Goal: Task Accomplishment & Management: Manage account settings

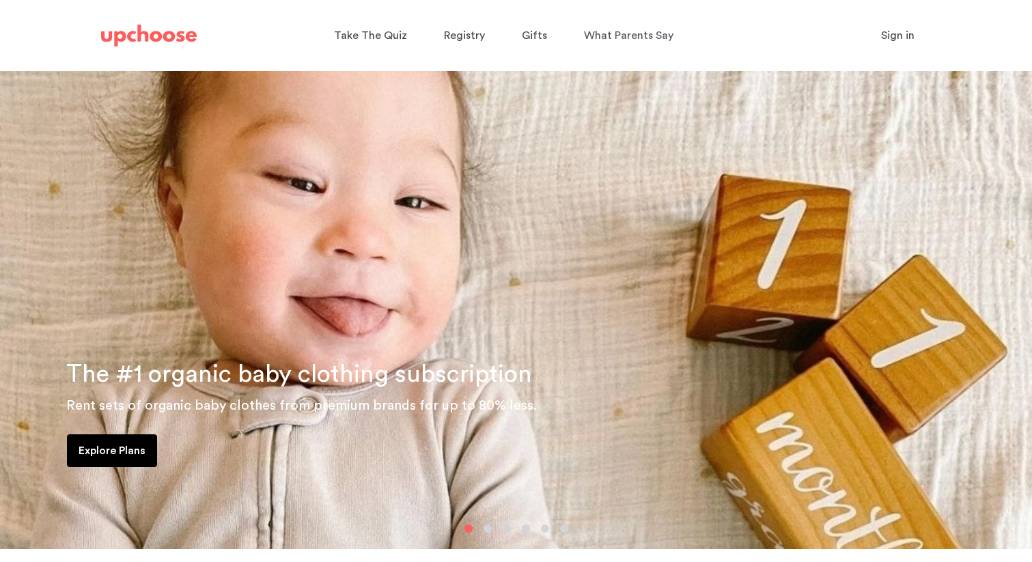
click at [888, 34] on span "Sign in" at bounding box center [897, 35] width 33 height 11
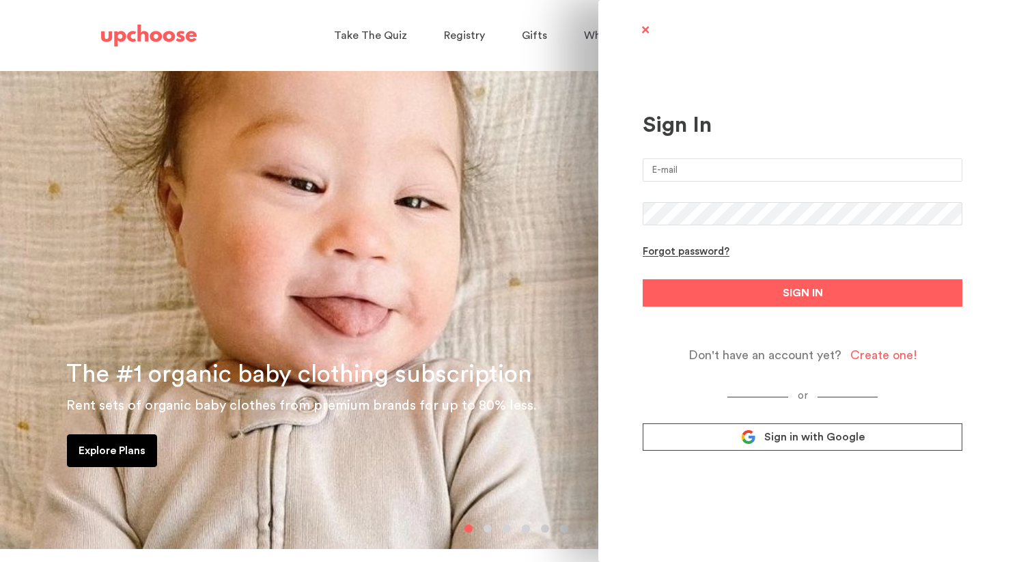
type input "[PERSON_NAME][EMAIL_ADDRESS][DOMAIN_NAME]"
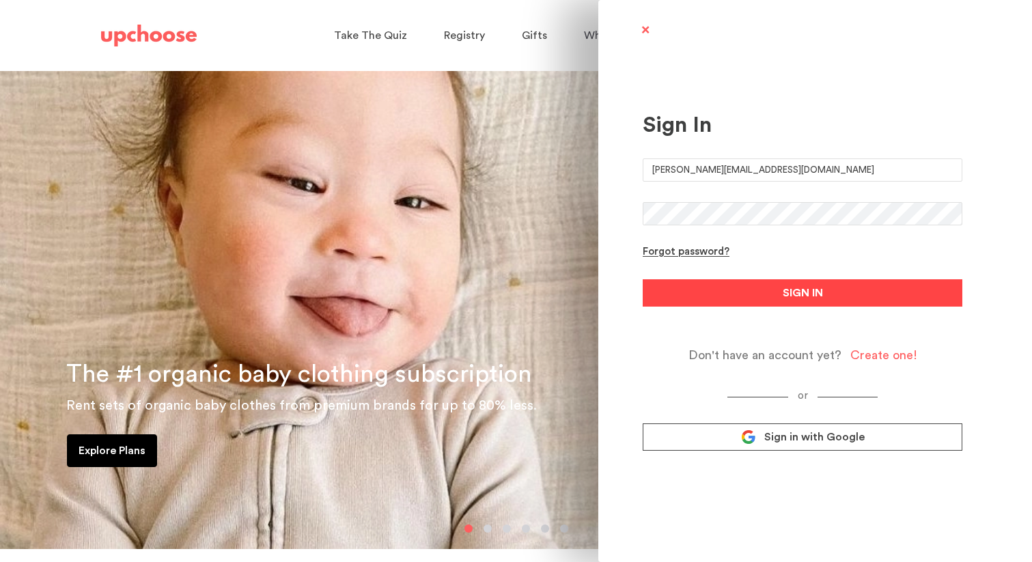
click at [703, 290] on button "SIGN IN" at bounding box center [803, 292] width 320 height 27
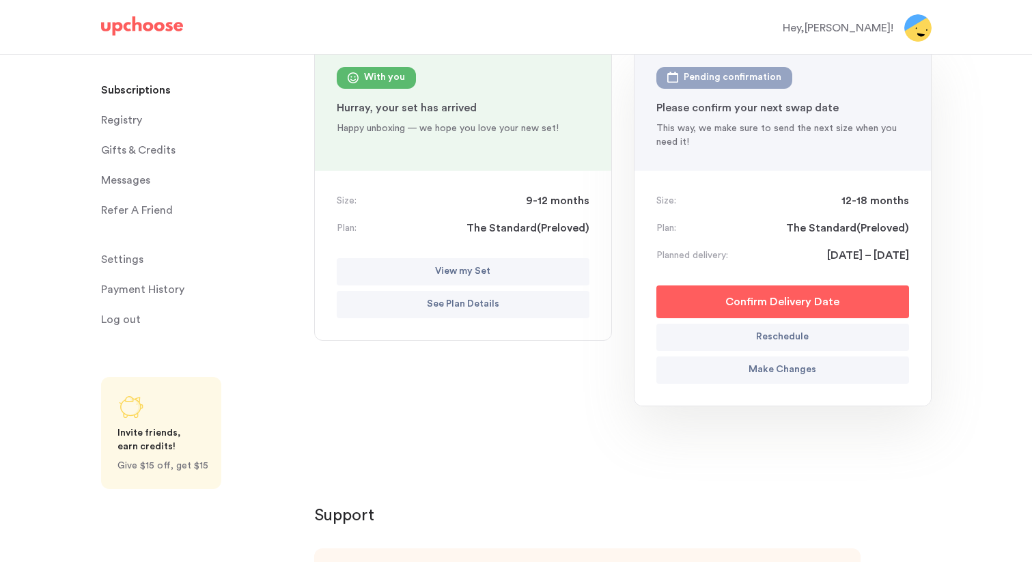
scroll to position [166, 0]
click at [501, 301] on button "See Plan Details" at bounding box center [463, 305] width 253 height 27
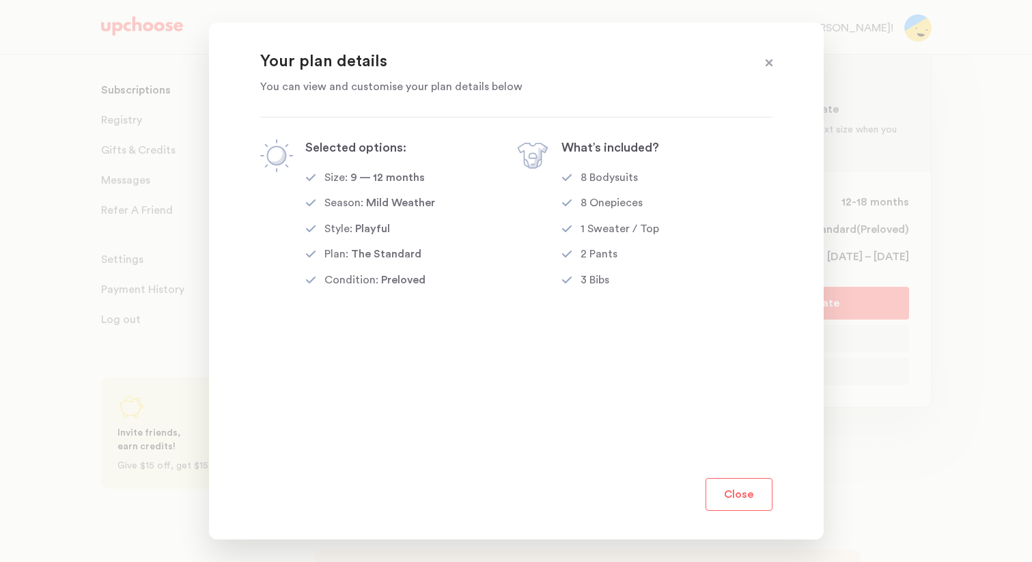
click at [744, 500] on button "Close" at bounding box center [739, 494] width 67 height 33
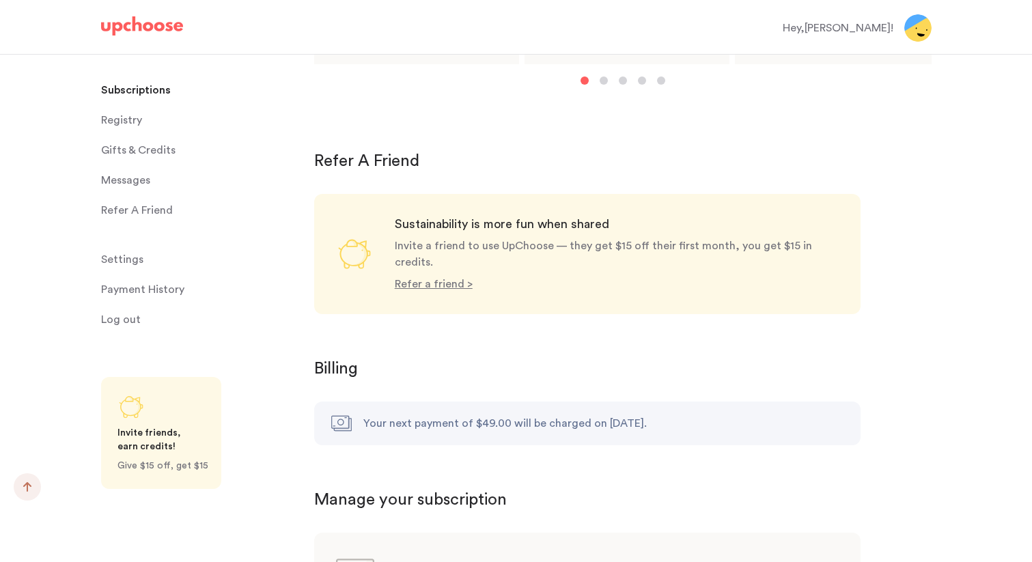
scroll to position [1243, 0]
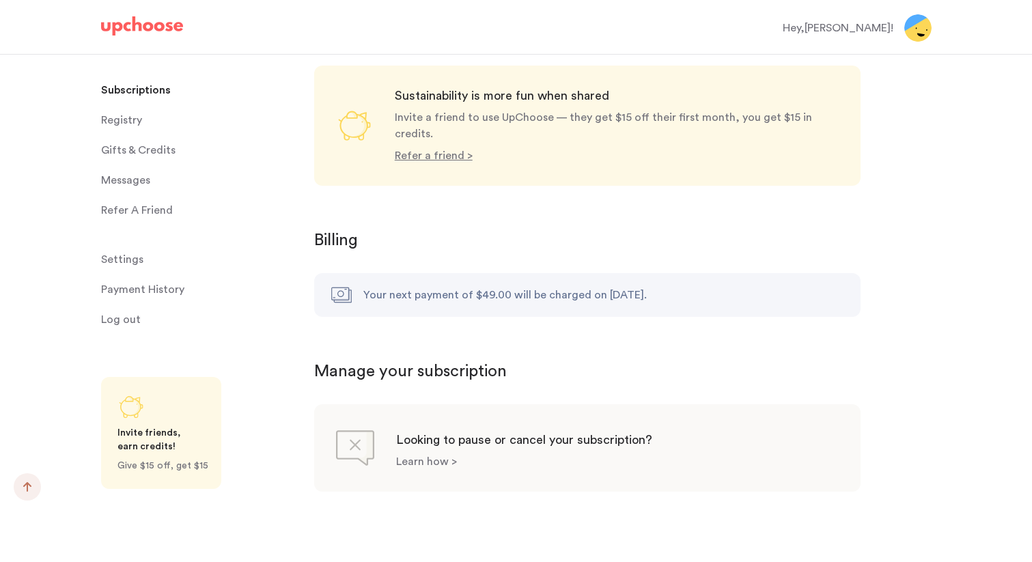
click at [420, 456] on p "Learn how >" at bounding box center [426, 461] width 61 height 11
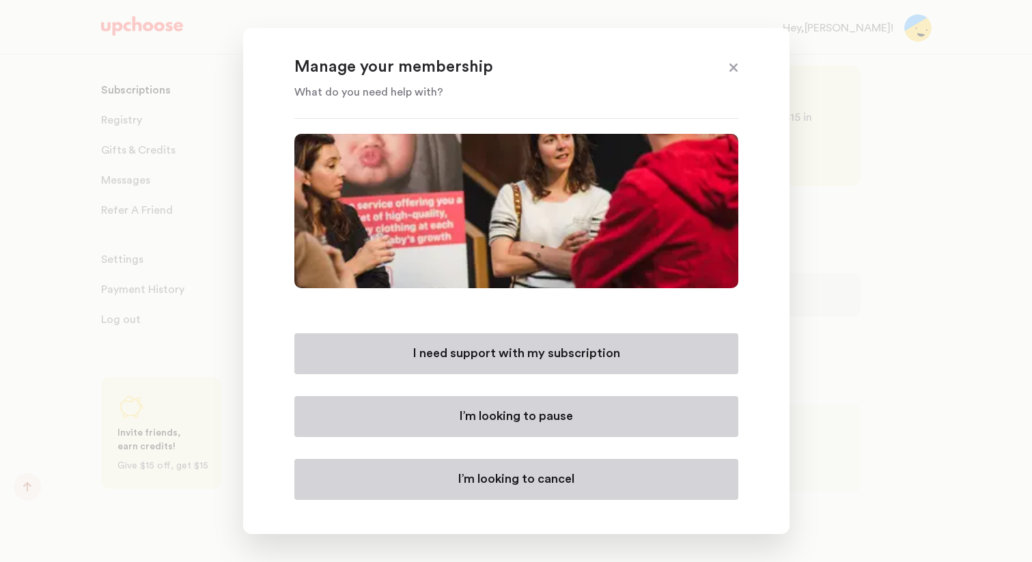
click at [480, 471] on p "I’m looking to cancel" at bounding box center [516, 479] width 117 height 16
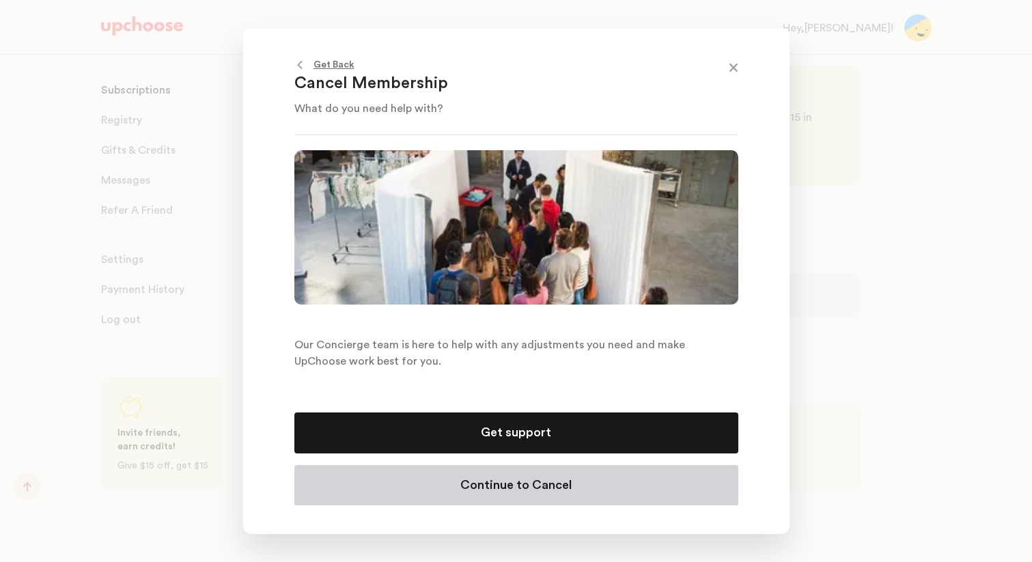
click at [495, 472] on button "Continue to Cancel" at bounding box center [516, 485] width 444 height 41
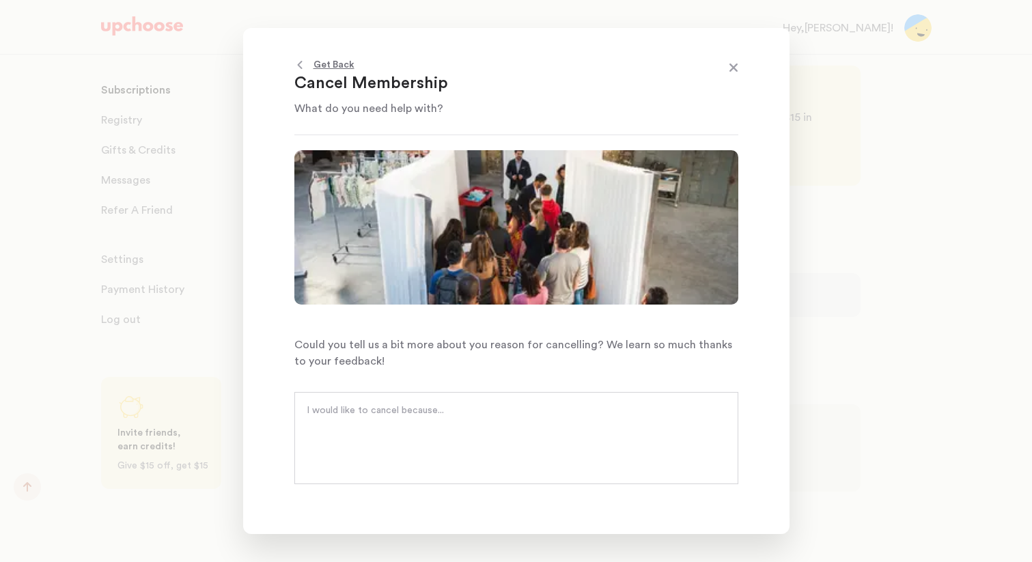
click at [439, 421] on textarea at bounding box center [517, 424] width 420 height 41
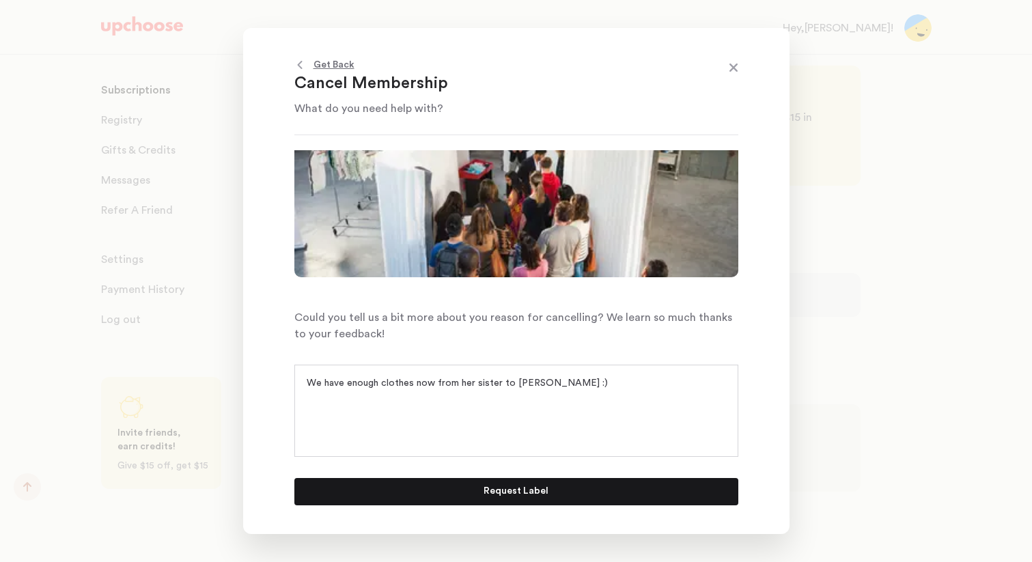
type textarea "We have enough clothes now from her sister to [PERSON_NAME] :)"
click at [547, 494] on button "Request Label" at bounding box center [516, 491] width 444 height 27
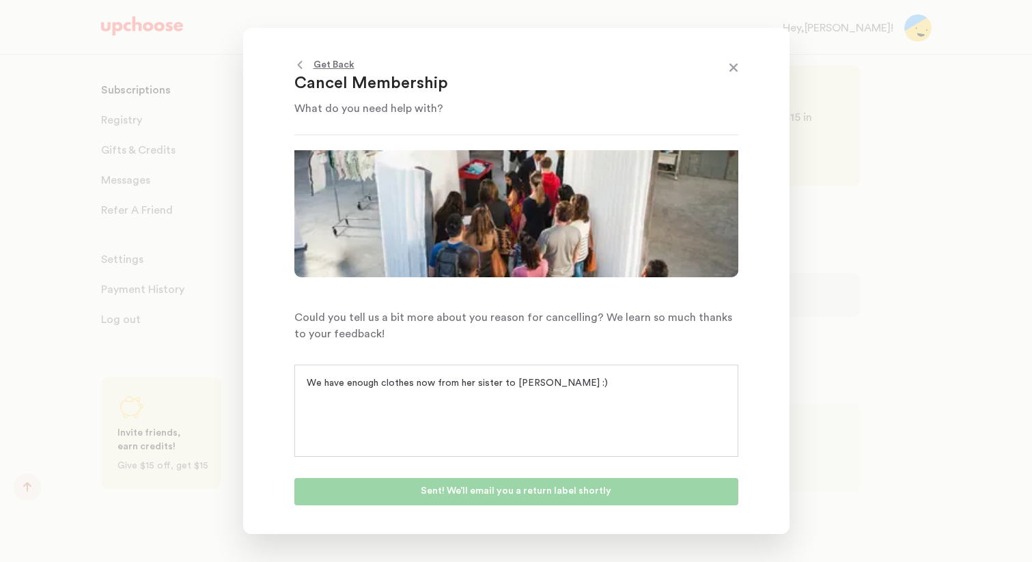
click at [741, 68] on span at bounding box center [734, 69] width 18 height 18
